Goal: Navigation & Orientation: Find specific page/section

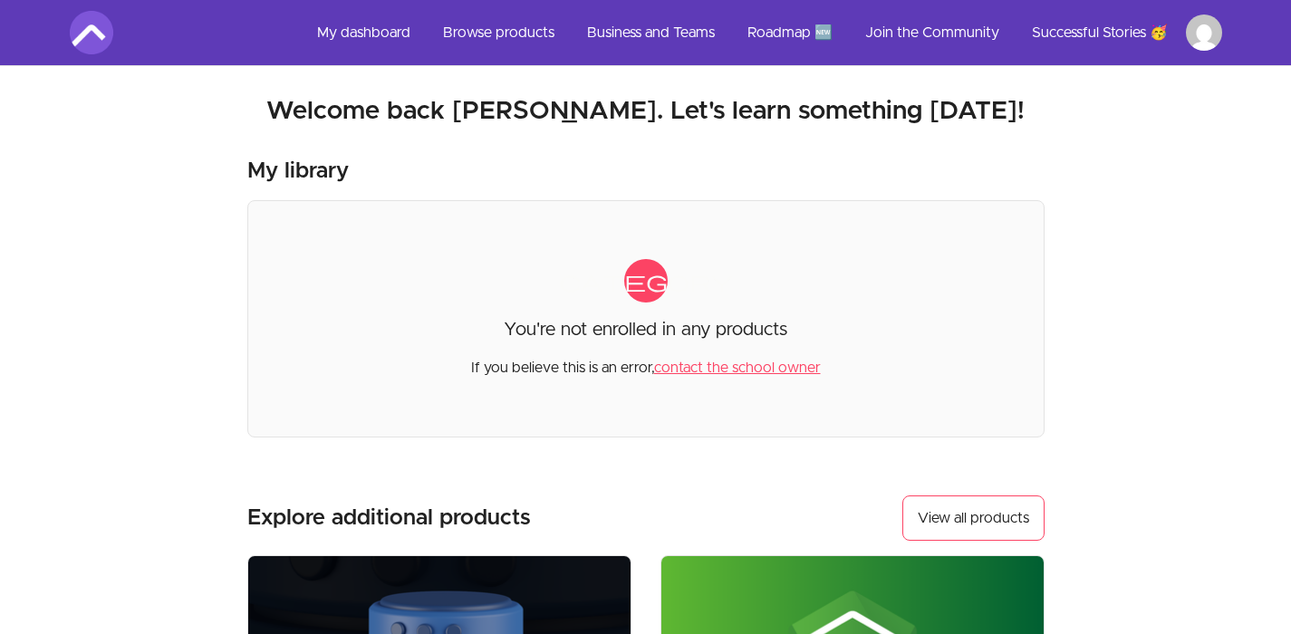
click at [371, 34] on link "My dashboard" at bounding box center [364, 32] width 122 height 43
click at [392, 28] on link "My dashboard" at bounding box center [364, 32] width 122 height 43
click at [1096, 36] on link "Successful Stories 🥳" at bounding box center [1100, 32] width 165 height 43
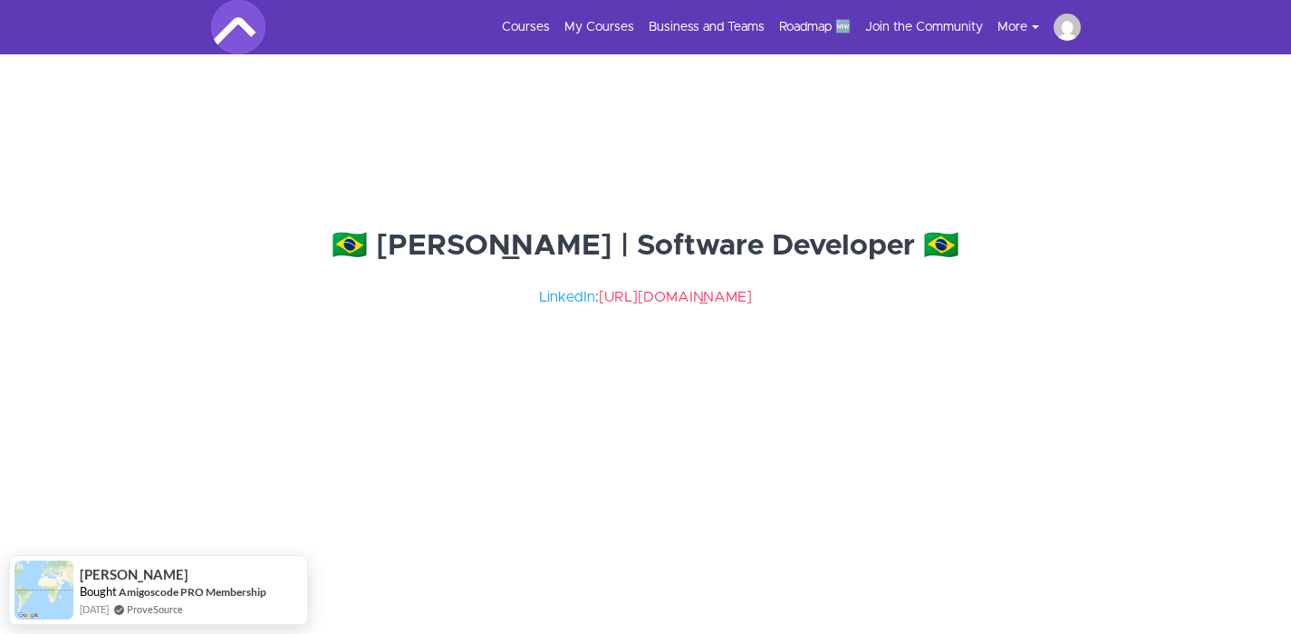
scroll to position [12303, 0]
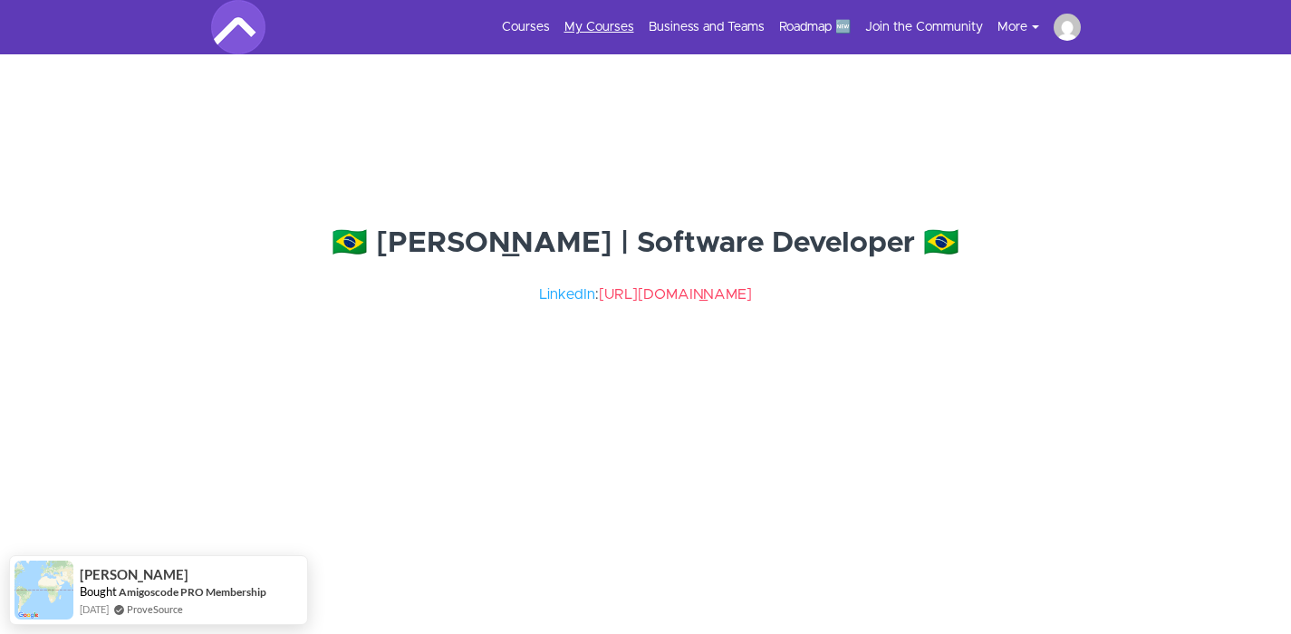
click at [588, 30] on link "My Courses" at bounding box center [599, 27] width 70 height 18
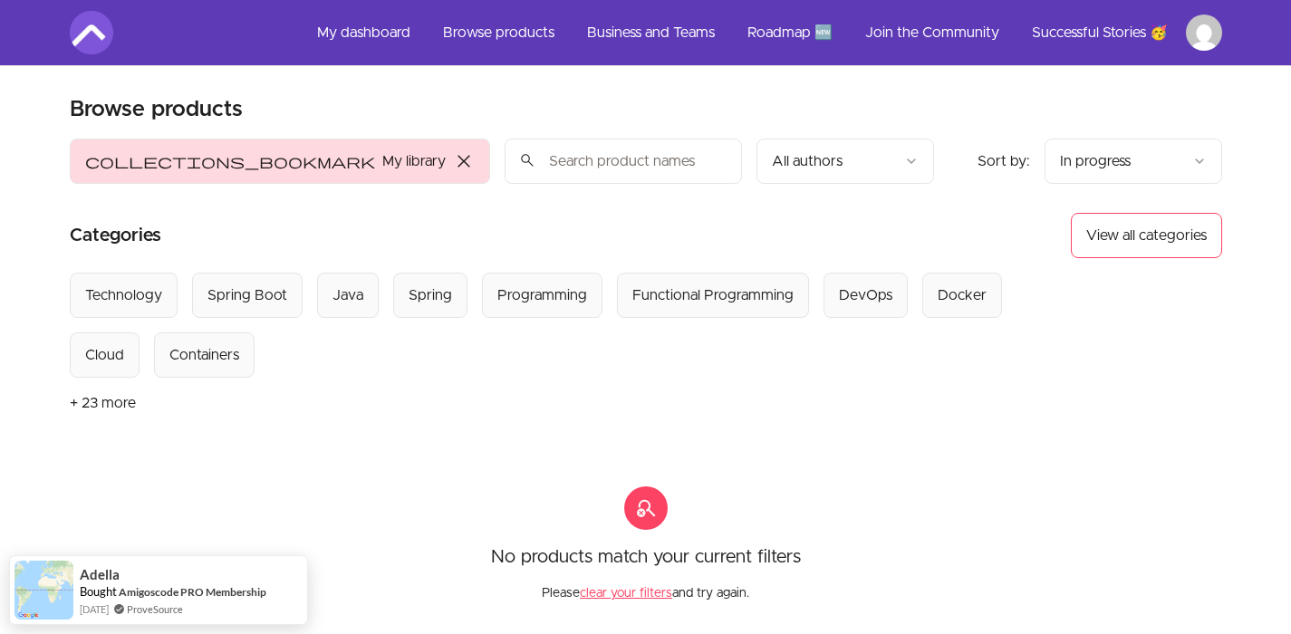
click at [1211, 26] on html "Skip to main content Main menu Includes navigation links and user settings My d…" at bounding box center [645, 477] width 1291 height 955
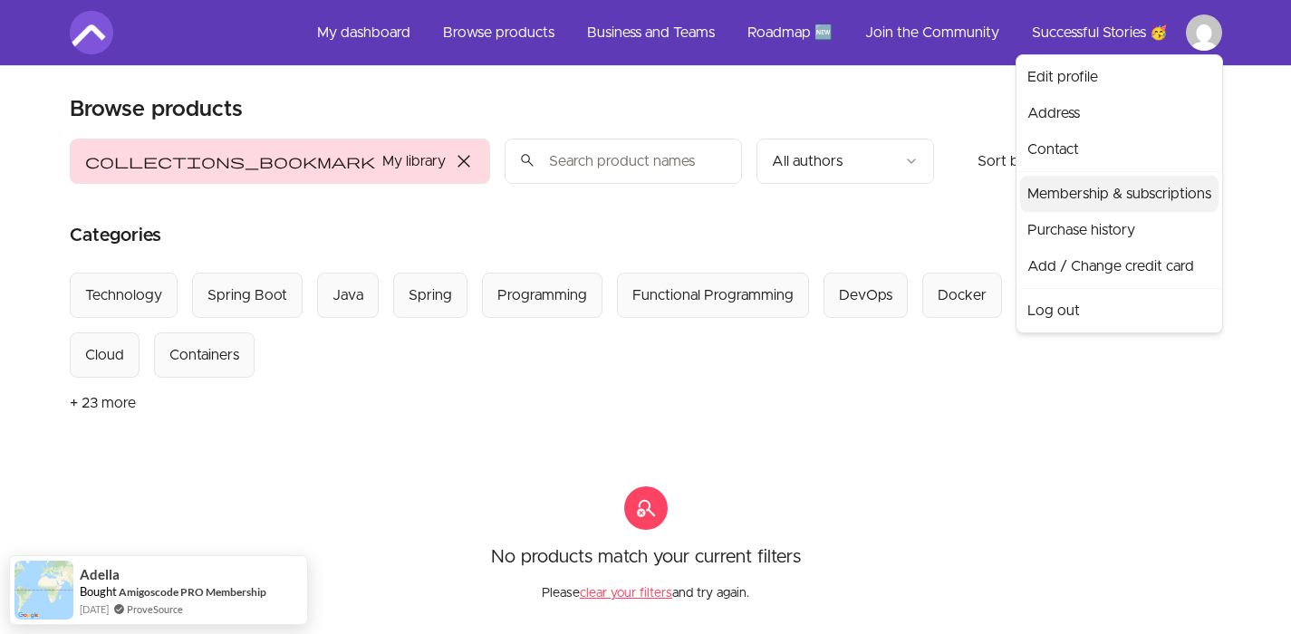
click at [1097, 198] on link "Membership & subscriptions" at bounding box center [1119, 194] width 198 height 36
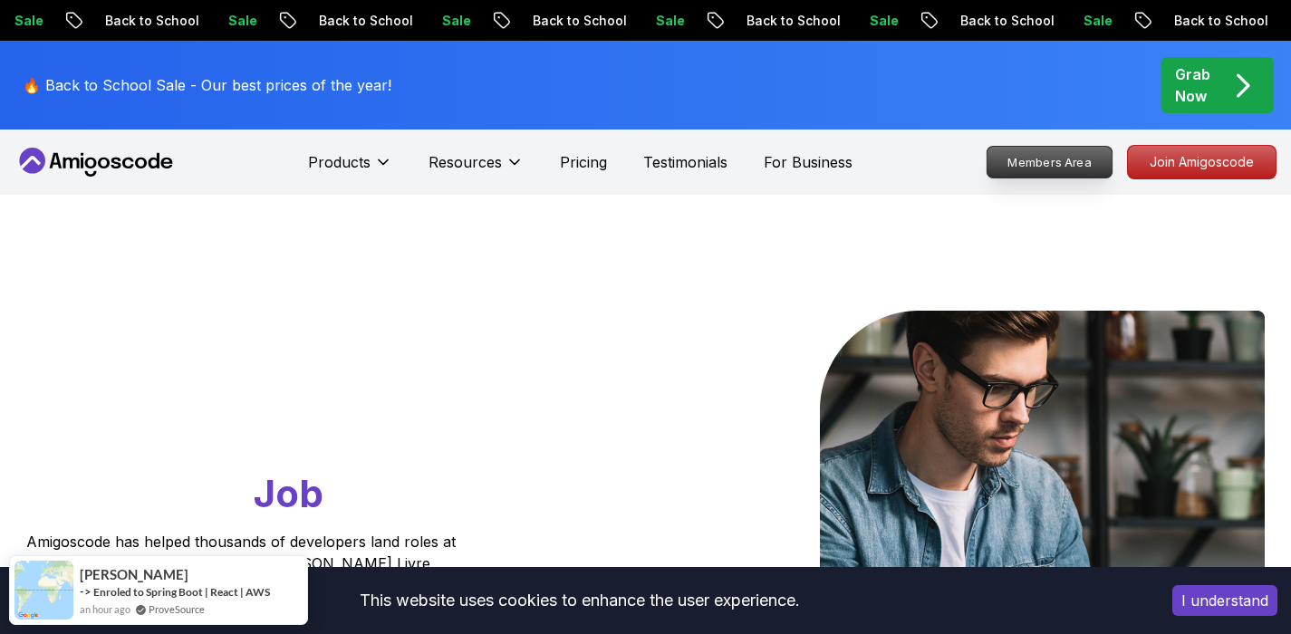
click at [1060, 172] on p "Members Area" at bounding box center [1050, 162] width 125 height 31
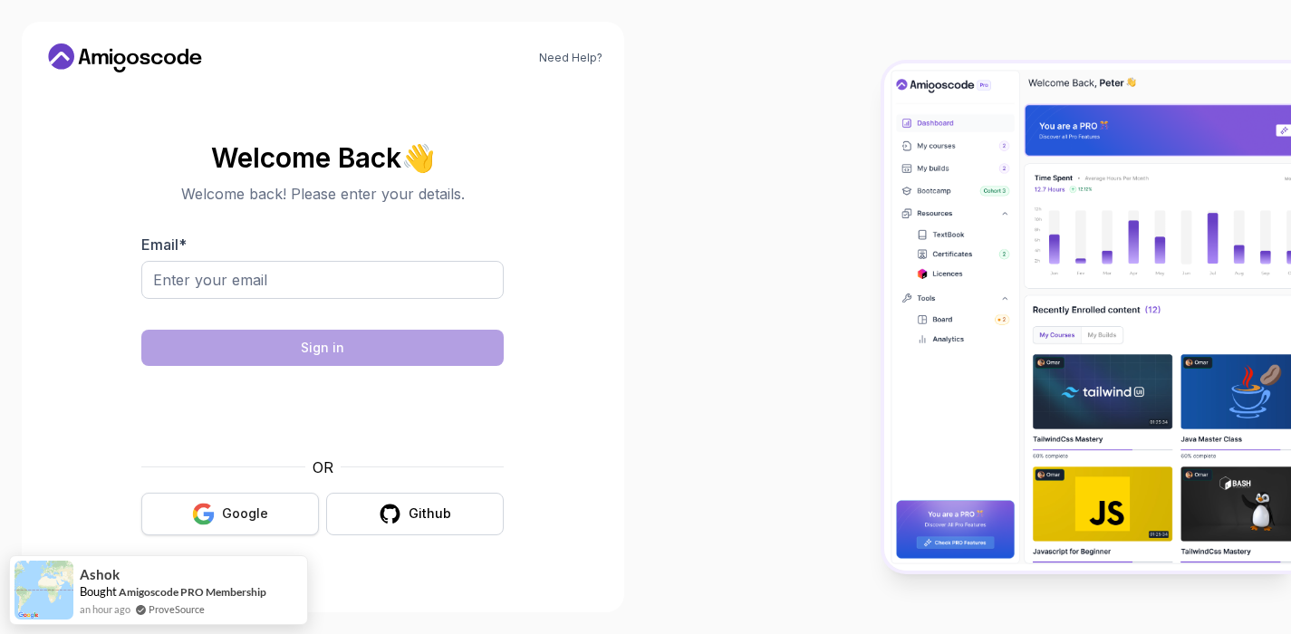
click at [222, 512] on button "Google" at bounding box center [230, 514] width 178 height 43
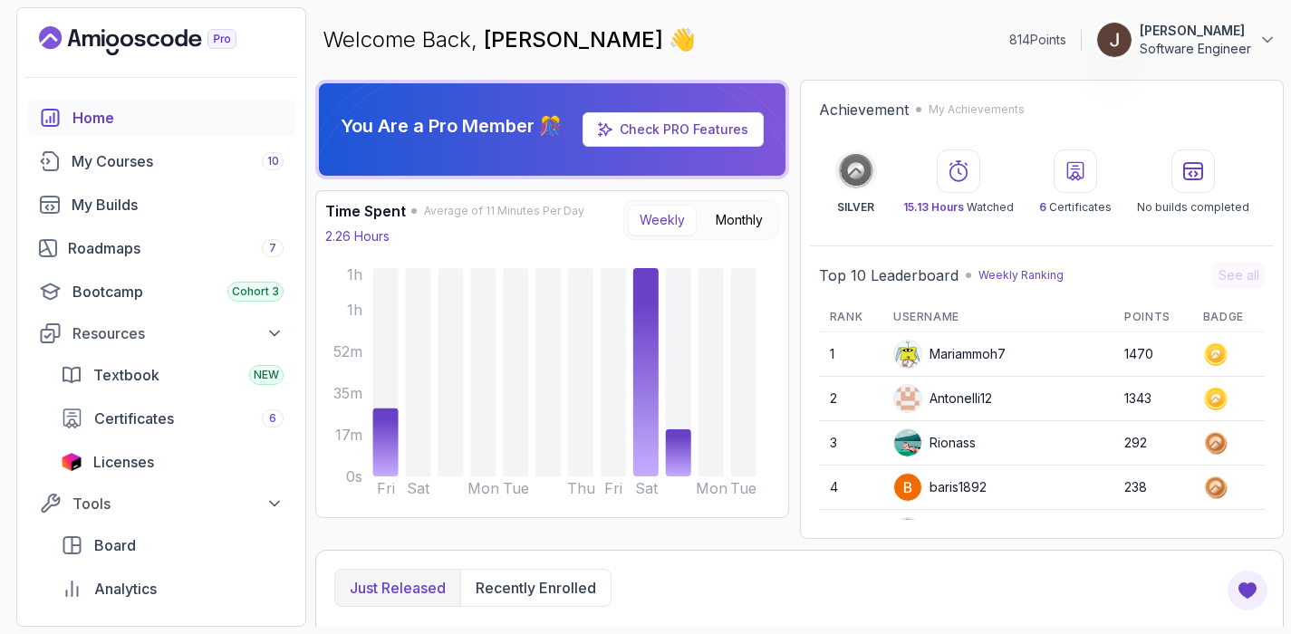
click at [786, 53] on div "Welcome Back, [PERSON_NAME] 👋 814 Points [PERSON_NAME] Software Engineer" at bounding box center [799, 39] width 969 height 65
click at [735, 225] on button "Monthly" at bounding box center [739, 220] width 71 height 31
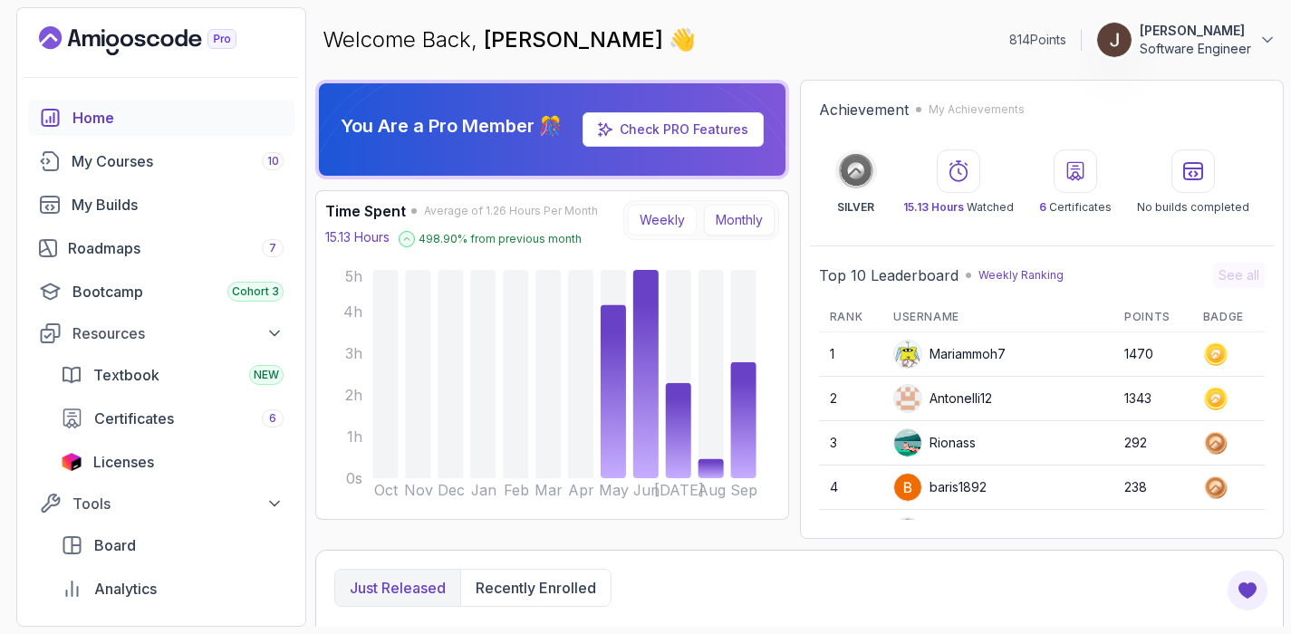
click at [656, 227] on button "Weekly" at bounding box center [662, 220] width 69 height 31
click at [140, 168] on div "My Courses 10" at bounding box center [178, 161] width 212 height 22
